Goal: Find specific page/section: Find specific page/section

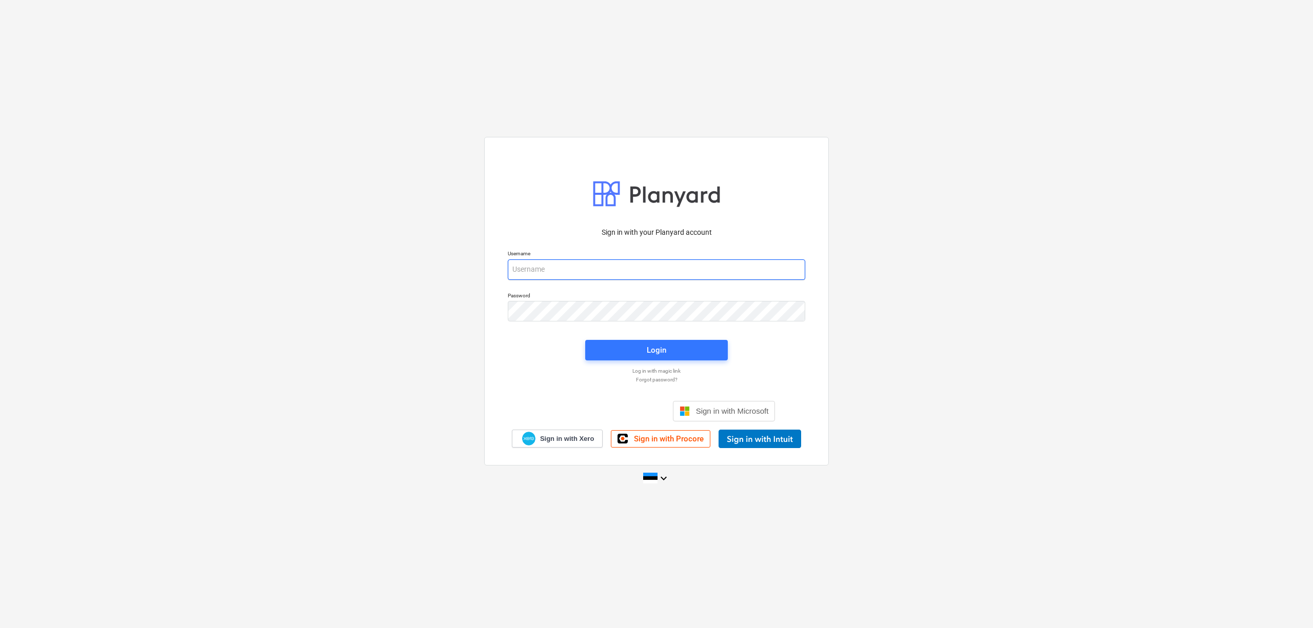
click at [608, 267] on input "email" at bounding box center [656, 269] width 297 height 21
type input "[PERSON_NAME][EMAIL_ADDRESS][DOMAIN_NAME]"
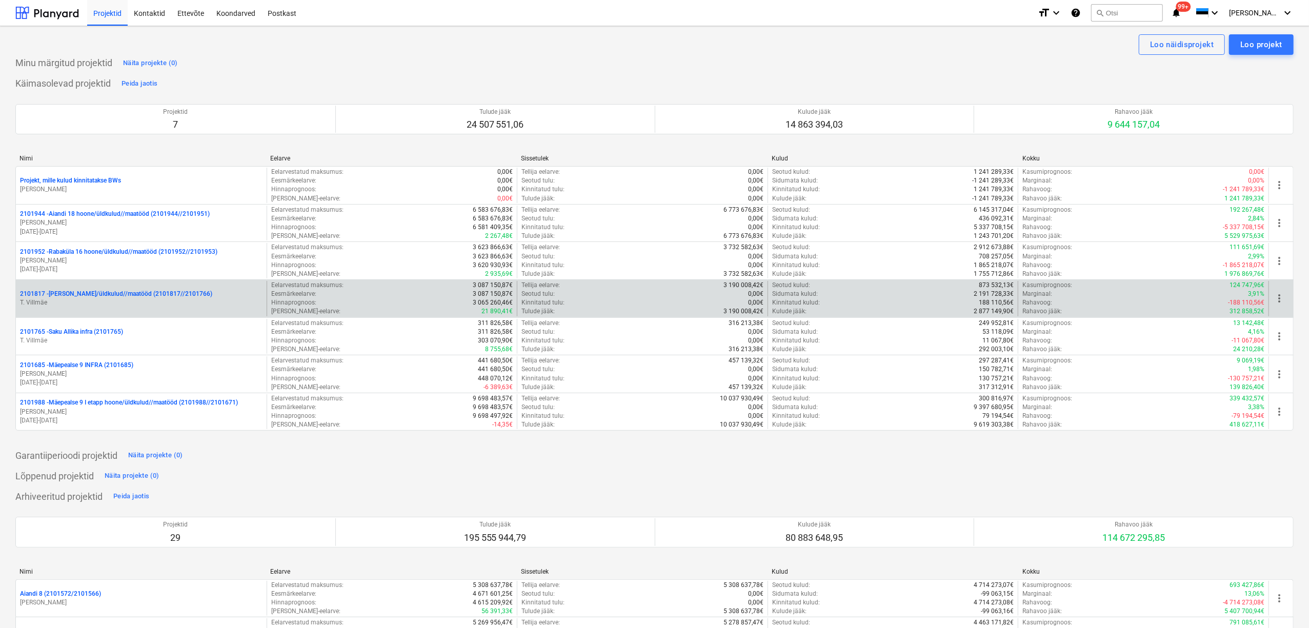
click at [132, 298] on p "2101817 - [PERSON_NAME]/üldkulud//maatööd (2101817//2101766)" at bounding box center [116, 294] width 192 height 9
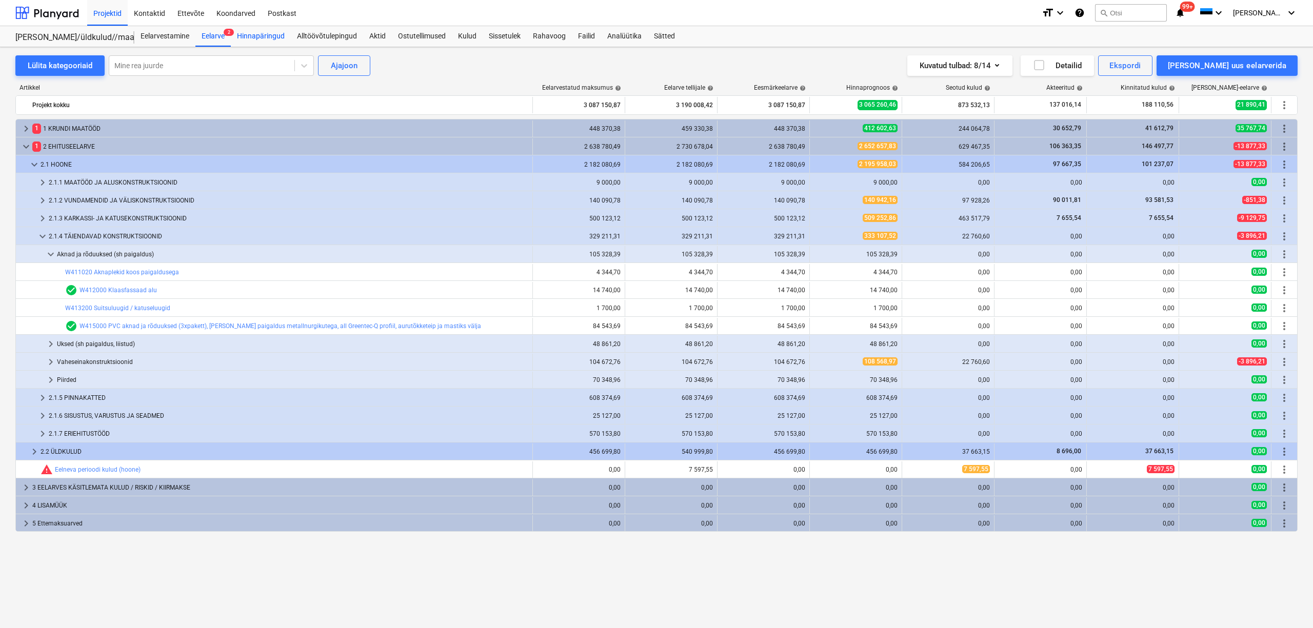
click at [267, 37] on div "Hinnapäringud" at bounding box center [261, 36] width 60 height 21
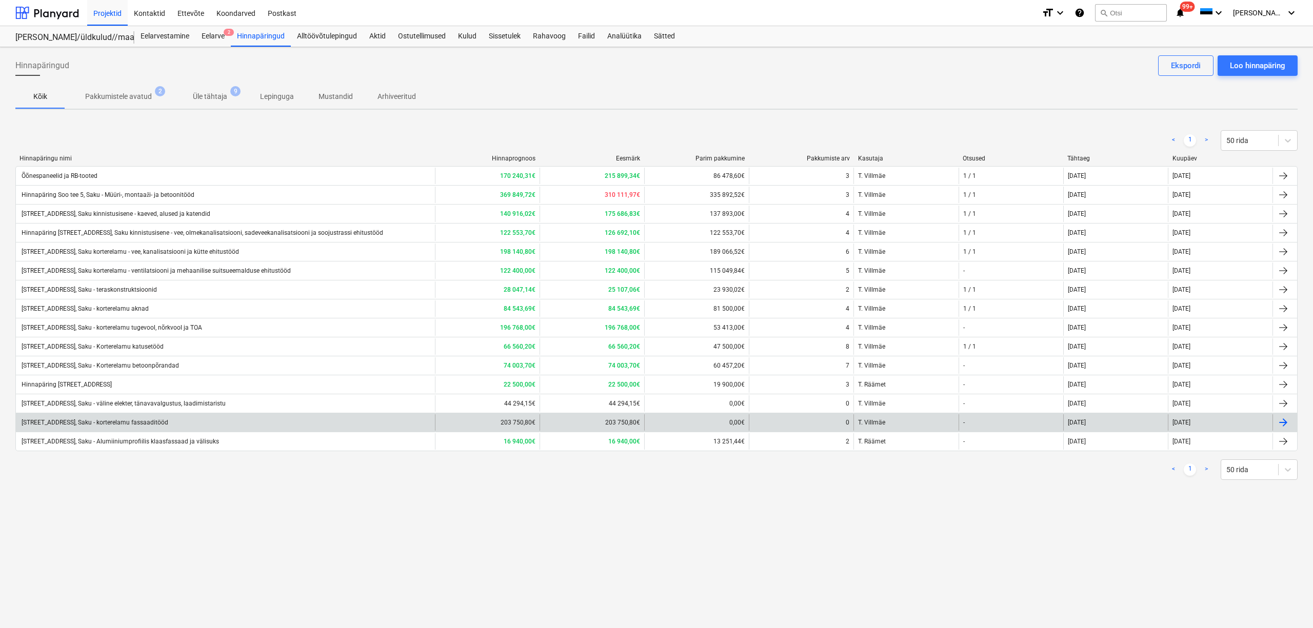
click at [156, 423] on div "[STREET_ADDRESS], Saku - korterelamu fassaaditööd" at bounding box center [94, 422] width 148 height 7
